Goal: Task Accomplishment & Management: Use online tool/utility

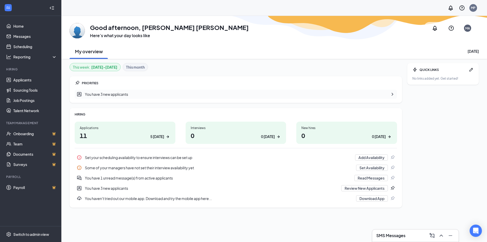
click at [127, 129] on div "Applications" at bounding box center [125, 128] width 91 height 4
click at [163, 132] on h1 "11 5 [DATE]" at bounding box center [125, 135] width 91 height 9
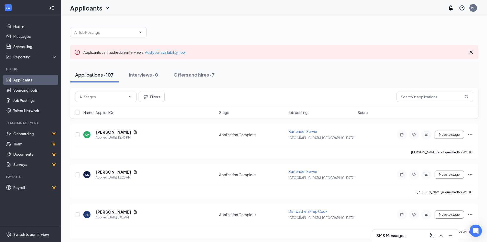
click at [474, 53] on icon "Cross" at bounding box center [471, 52] width 6 height 6
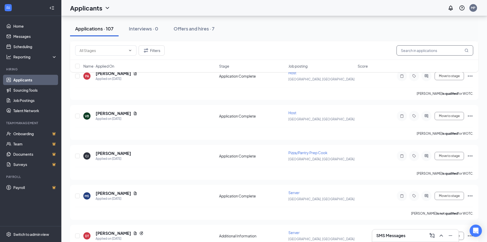
scroll to position [153, 0]
click at [405, 52] on input "text" at bounding box center [435, 50] width 77 height 10
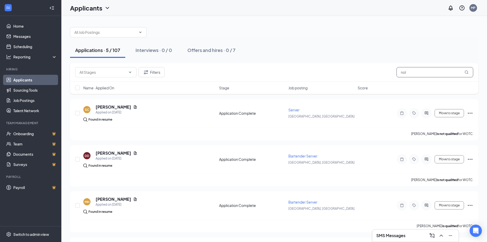
type input "nol"
click at [410, 78] on div "Filters nol" at bounding box center [274, 72] width 408 height 19
click at [406, 70] on input "nol" at bounding box center [435, 72] width 77 height 10
click at [405, 70] on input "nol" at bounding box center [435, 72] width 77 height 10
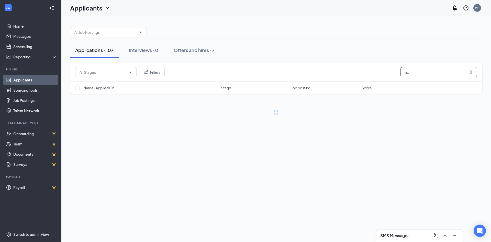
type input "n"
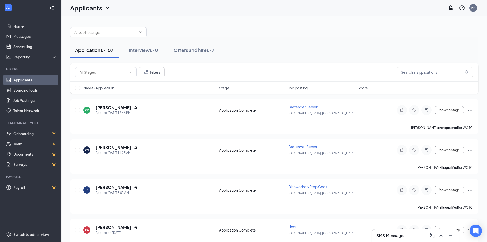
drag, startPoint x: 117, startPoint y: 11, endPoint x: 82, endPoint y: 12, distance: 34.8
click at [82, 12] on div "Applicants MP" at bounding box center [274, 8] width 426 height 16
drag, startPoint x: 147, startPoint y: 14, endPoint x: 140, endPoint y: 13, distance: 7.2
click at [144, 14] on div "Applicants MP" at bounding box center [274, 8] width 426 height 16
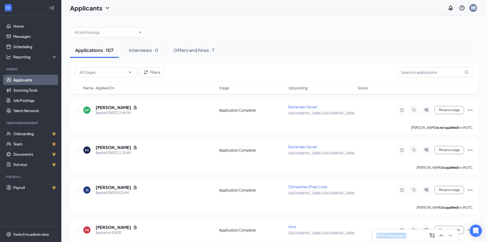
drag, startPoint x: 123, startPoint y: 10, endPoint x: 67, endPoint y: 17, distance: 56.4
drag, startPoint x: 65, startPoint y: 7, endPoint x: 149, endPoint y: 25, distance: 85.4
click at [239, 29] on div at bounding box center [274, 29] width 408 height 15
